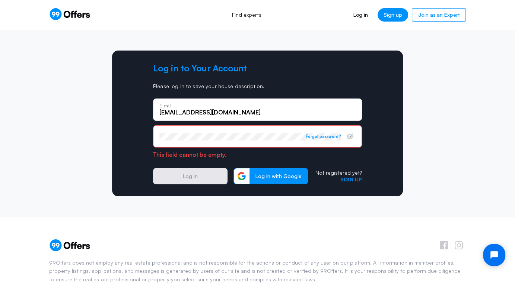
click at [226, 112] on input "[EMAIL_ADDRESS][DOMAIN_NAME]" at bounding box center [257, 112] width 196 height 8
type input "[EMAIL_ADDRESS][DOMAIN_NAME]"
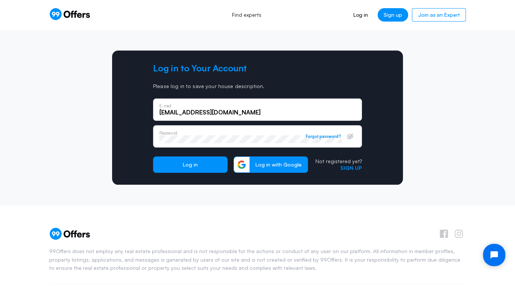
click at [153, 157] on button "Log in" at bounding box center [190, 165] width 74 height 16
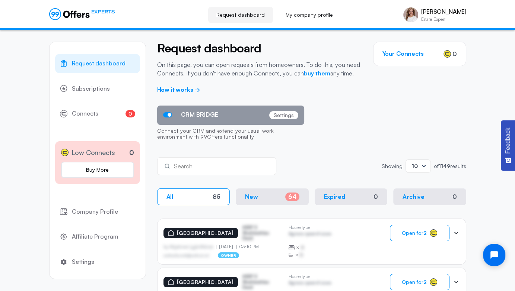
click at [323, 73] on link "buy them" at bounding box center [317, 73] width 26 height 7
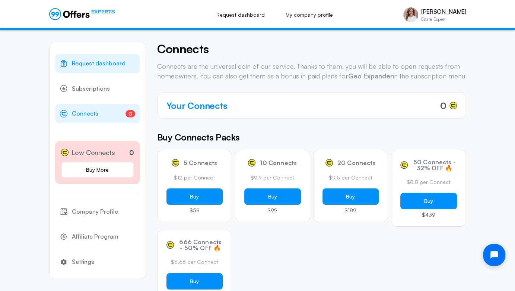
click at [110, 62] on span "Request dashboard" at bounding box center [99, 64] width 54 height 10
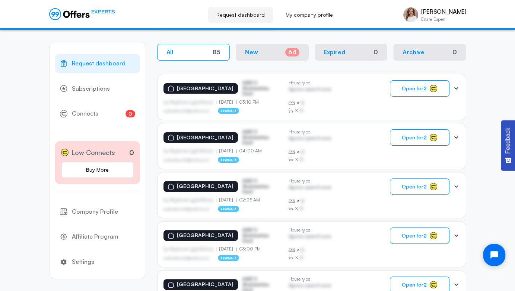
scroll to position [151, 0]
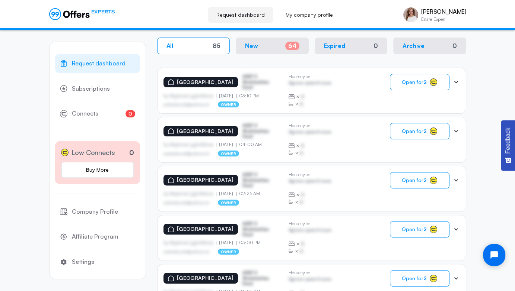
click at [289, 46] on div "64" at bounding box center [292, 46] width 14 height 9
